Goal: Information Seeking & Learning: Check status

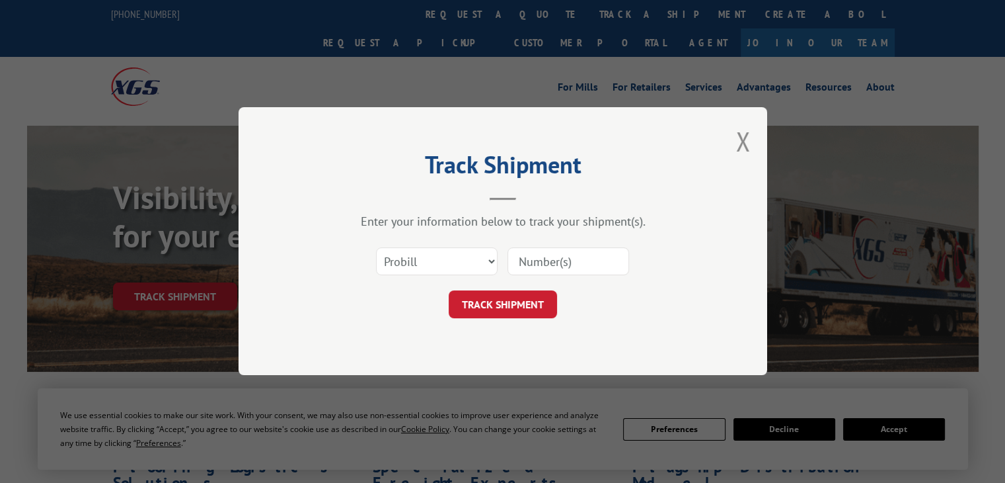
select select "po"
click at [376, 248] on select "Select category... Probill BOL PO" at bounding box center [437, 262] width 122 height 28
click at [578, 269] on input at bounding box center [569, 262] width 122 height 28
paste input "03520133"
click at [542, 260] on input "03520133" at bounding box center [569, 262] width 122 height 28
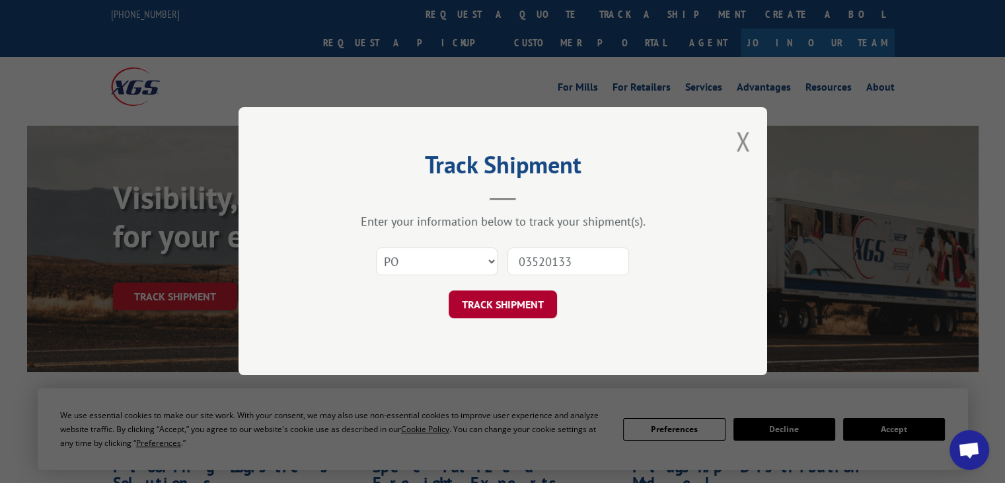
type input "03520133"
click at [523, 297] on button "TRACK SHIPMENT" at bounding box center [503, 305] width 108 height 28
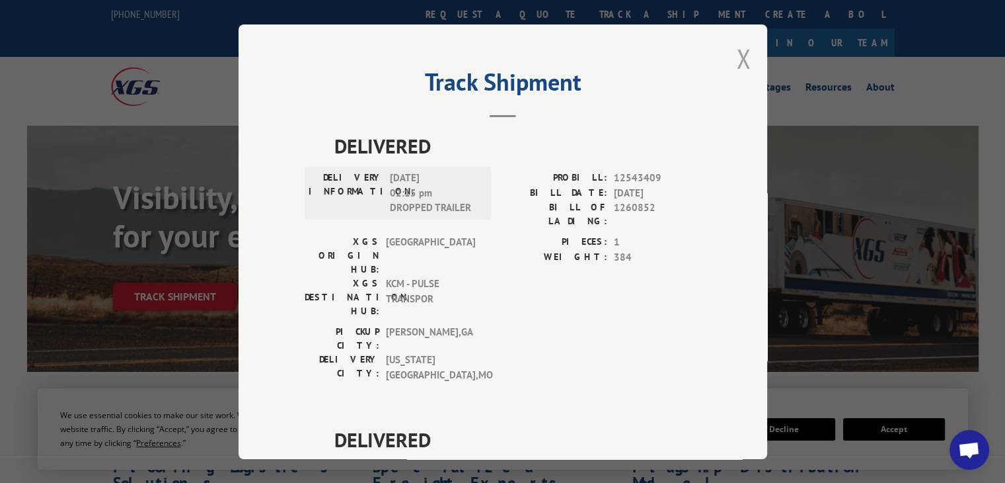
click at [736, 55] on button "Close modal" at bounding box center [743, 58] width 15 height 35
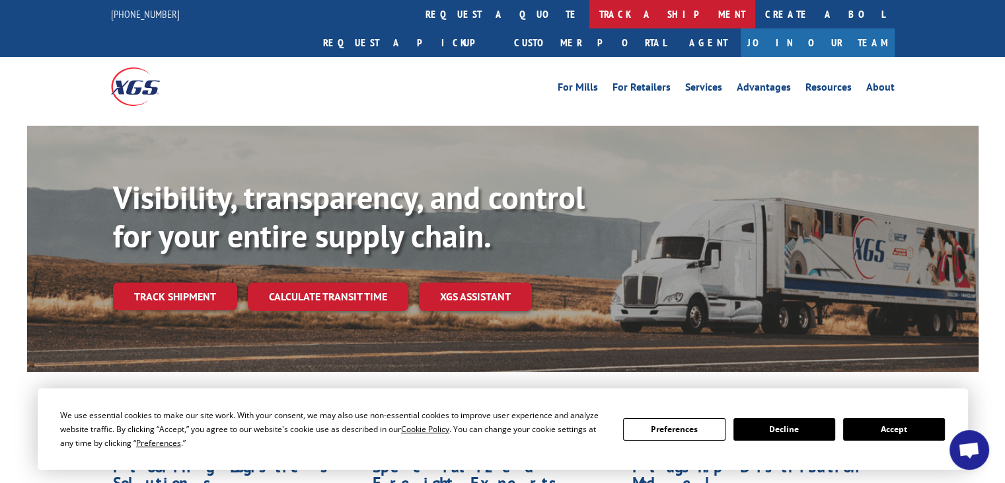
click at [590, 13] on link "track a shipment" at bounding box center [673, 14] width 166 height 28
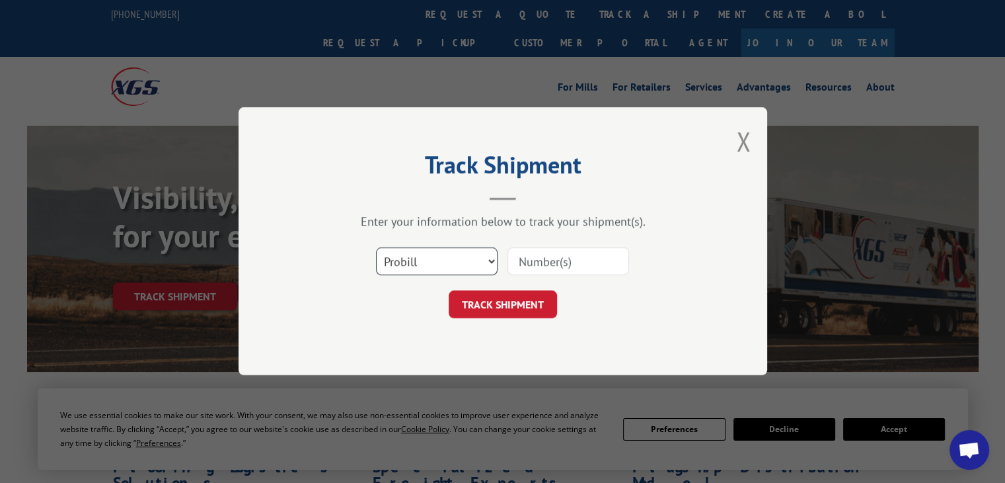
click at [425, 266] on select "Select category... Probill BOL PO" at bounding box center [437, 262] width 122 height 28
select select "po"
click at [376, 248] on select "Select category... Probill BOL PO" at bounding box center [437, 262] width 122 height 28
click at [547, 260] on input at bounding box center [569, 262] width 122 height 28
paste input "03520364"
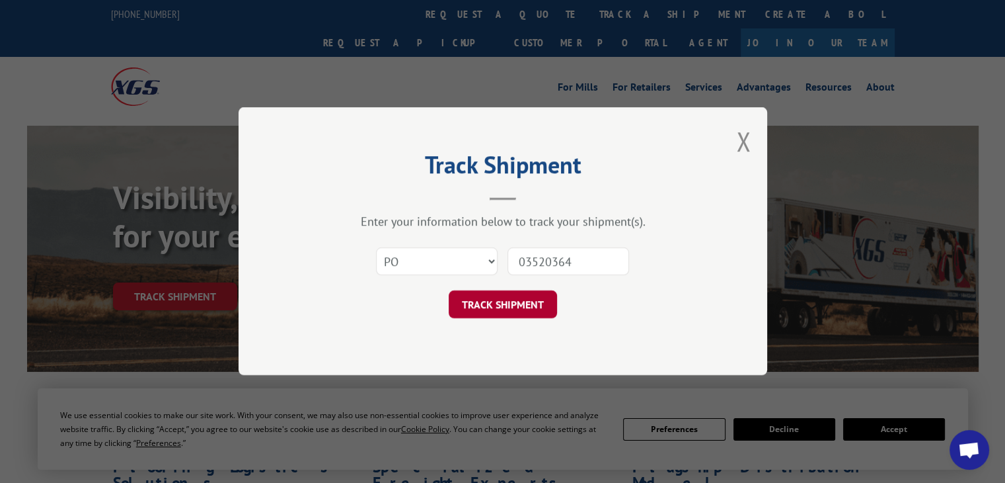
type input "03520364"
click at [544, 292] on button "TRACK SHIPMENT" at bounding box center [503, 305] width 108 height 28
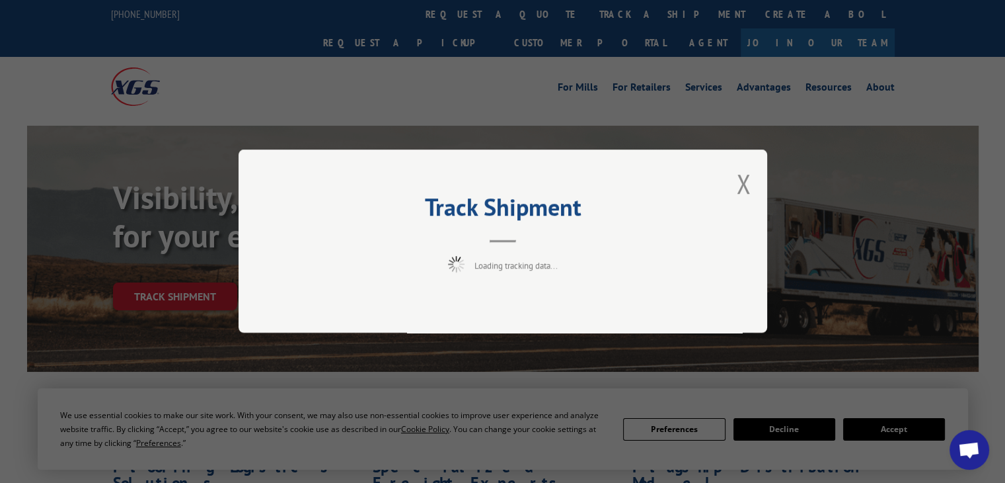
drag, startPoint x: 541, startPoint y: 297, endPoint x: 484, endPoint y: 254, distance: 70.9
click at [484, 254] on div "Track Shipment Loading tracking data..." at bounding box center [503, 240] width 529 height 183
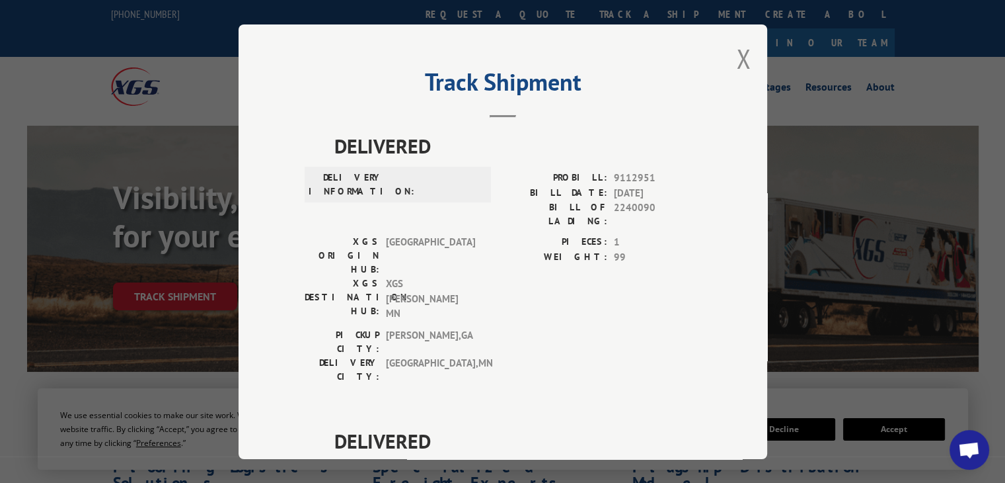
click at [727, 61] on div "Track Shipment DELIVERED DELIVERY INFORMATION: PROBILL: 9112951 BILL DATE: [DAT…" at bounding box center [503, 241] width 529 height 434
click at [746, 77] on div "Track Shipment DELIVERED DELIVERY INFORMATION: PROBILL: 9112951 BILL DATE: [DAT…" at bounding box center [503, 241] width 529 height 434
click at [737, 59] on button "Close modal" at bounding box center [743, 58] width 15 height 35
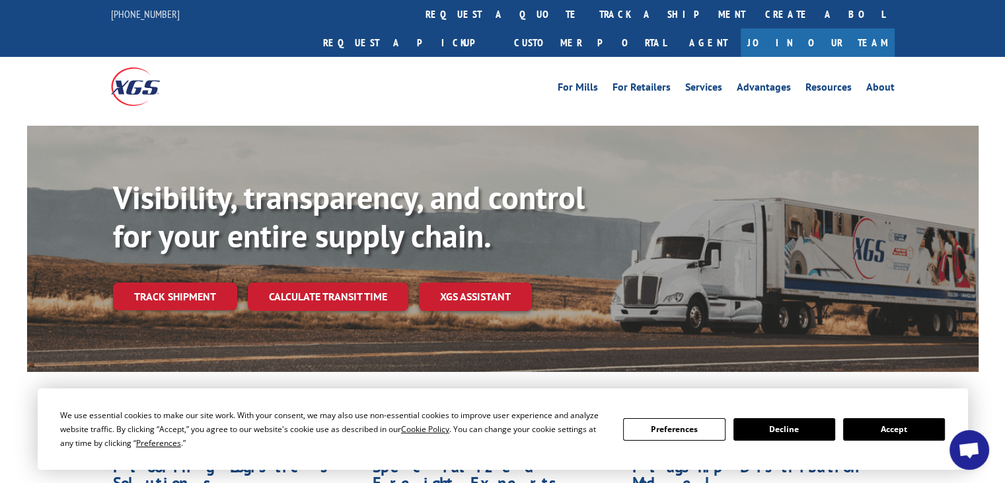
click at [371, 57] on div "For [PERSON_NAME] For Retailers Services Advantages Resources About For [PERSON…" at bounding box center [503, 86] width 784 height 59
click at [590, 15] on link "track a shipment" at bounding box center [673, 14] width 166 height 28
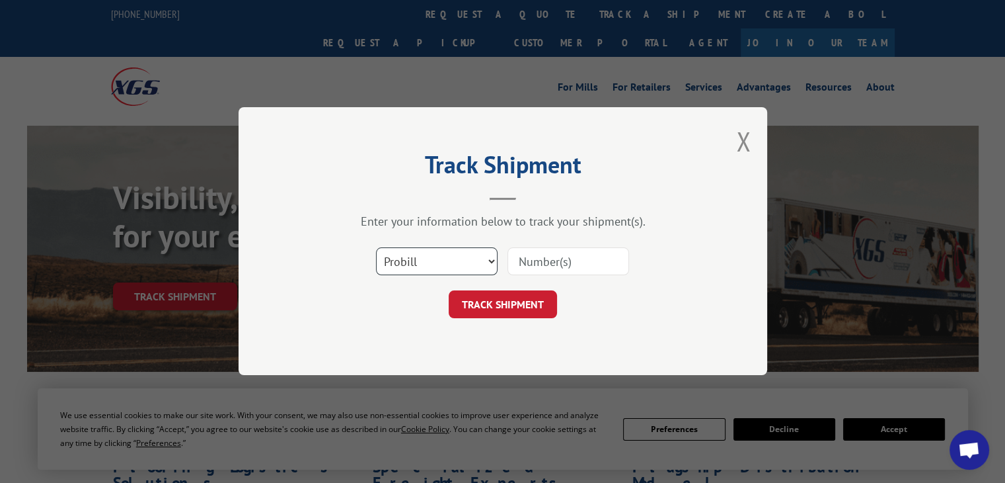
click at [436, 265] on select "Select category... Probill BOL PO" at bounding box center [437, 262] width 122 height 28
click at [439, 360] on div "Track Shipment Enter your information below to track your shipment(s). Select c…" at bounding box center [503, 241] width 529 height 268
click at [457, 270] on select "Select category... Probill BOL PO" at bounding box center [437, 262] width 122 height 28
select select "po"
click at [376, 248] on select "Select category... Probill BOL PO" at bounding box center [437, 262] width 122 height 28
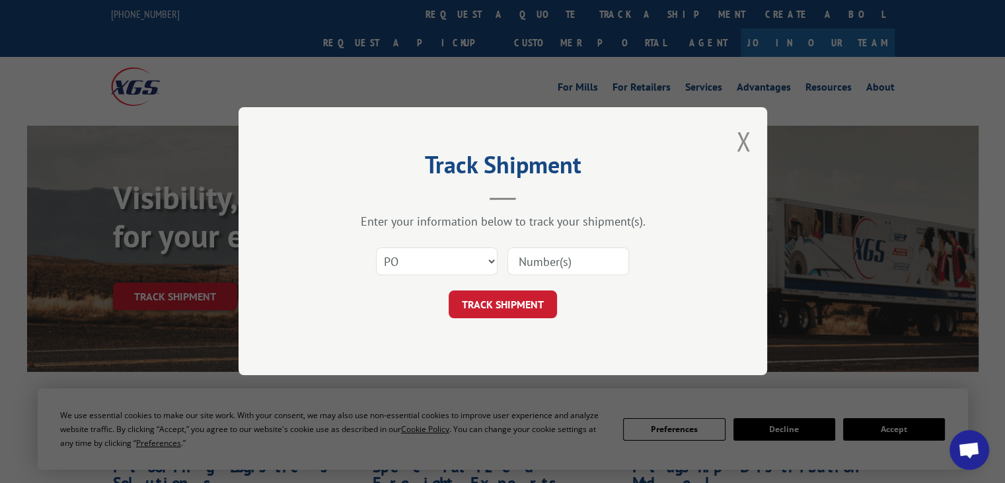
drag, startPoint x: 520, startPoint y: 265, endPoint x: 527, endPoint y: 260, distance: 9.0
click at [527, 260] on input at bounding box center [569, 262] width 122 height 28
paste input "64528614"
type input "64528614"
click at [531, 299] on button "TRACK SHIPMENT" at bounding box center [503, 305] width 108 height 28
